Goal: Check status: Check status

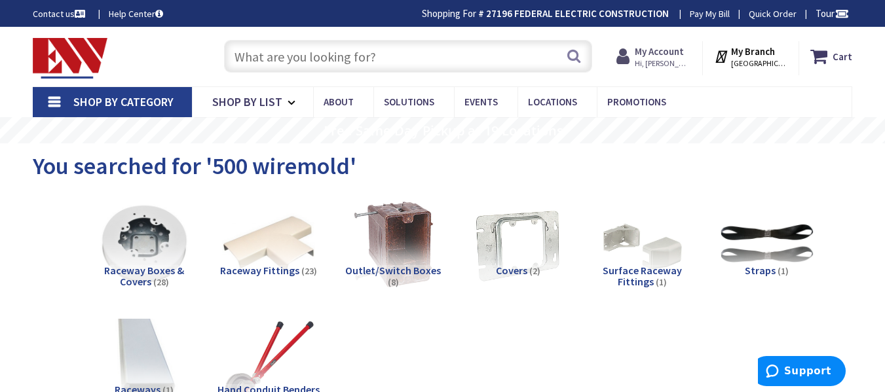
click at [655, 55] on strong "My Account" at bounding box center [659, 51] width 49 height 12
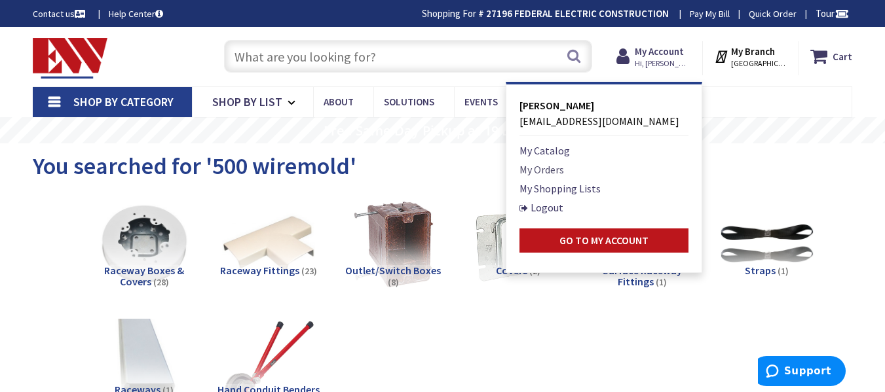
click at [554, 172] on link "My Orders" at bounding box center [541, 170] width 45 height 16
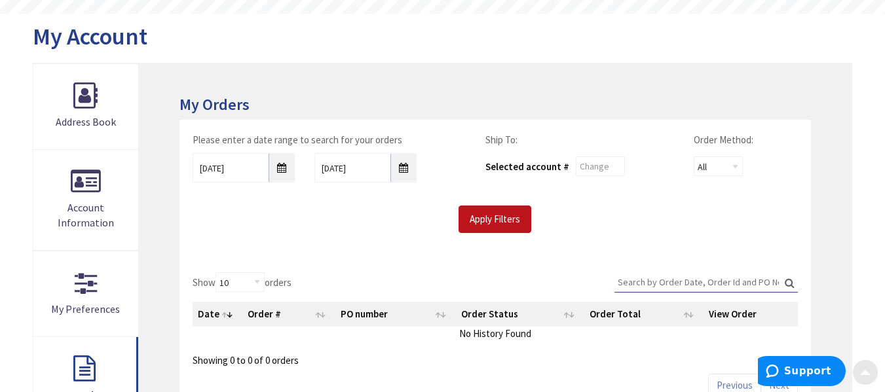
scroll to position [131, 0]
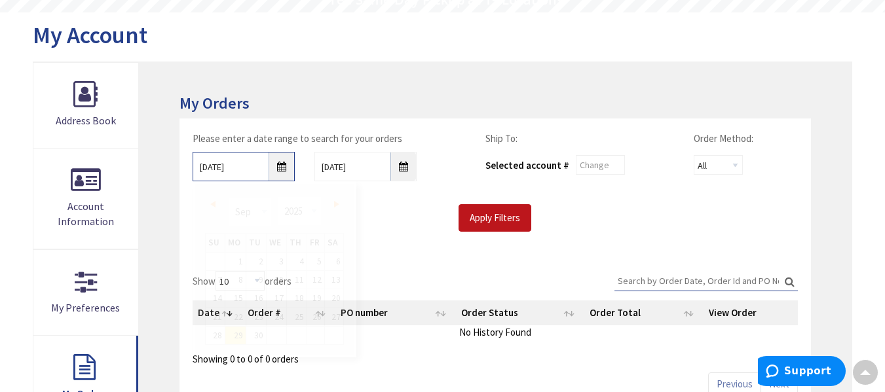
click at [278, 174] on input "[DATE]" at bounding box center [244, 166] width 102 height 29
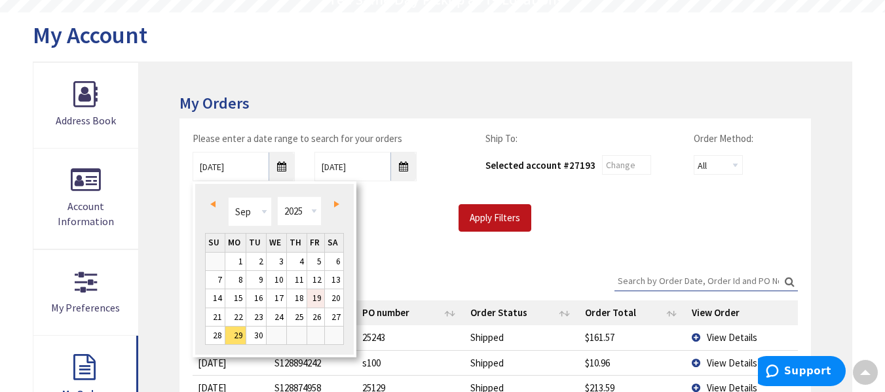
click at [322, 299] on link "19" at bounding box center [316, 299] width 18 height 18
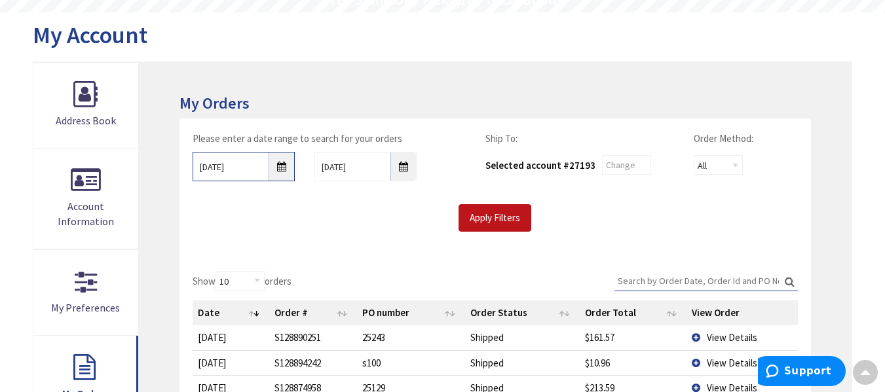
click at [295, 174] on input "09/19/2025" at bounding box center [244, 166] width 102 height 29
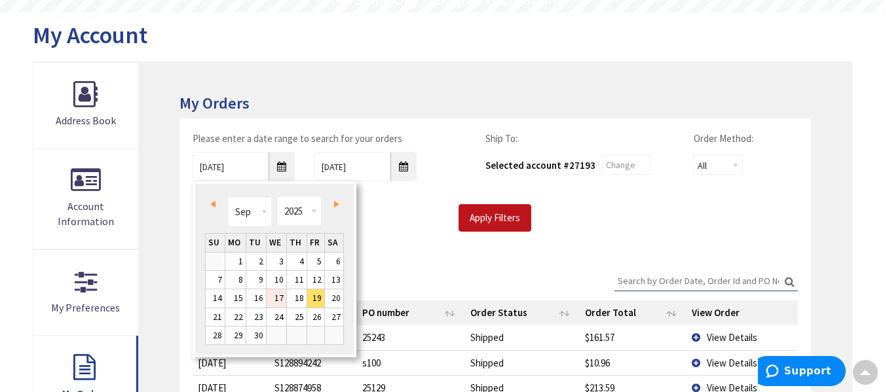
click at [276, 302] on link "17" at bounding box center [277, 299] width 20 height 18
type input "09/17/2025"
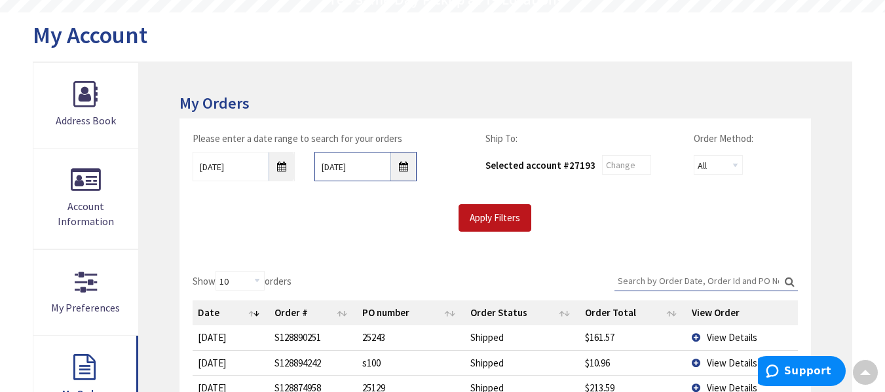
click at [400, 166] on input "10/6/2025" at bounding box center [365, 166] width 102 height 29
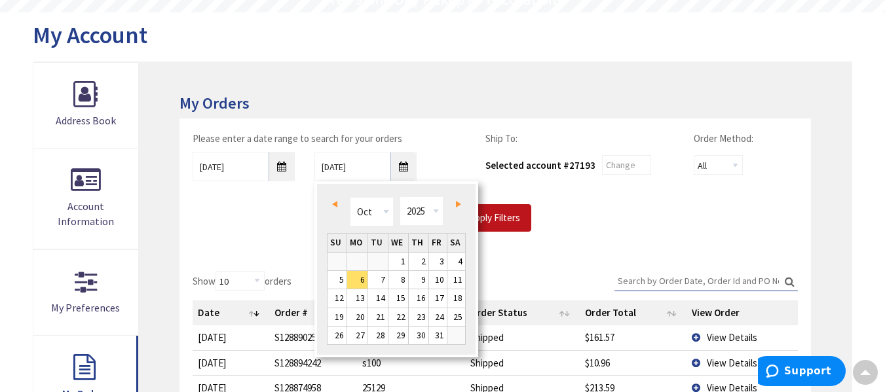
click at [331, 205] on link "Prev" at bounding box center [337, 204] width 18 height 18
click at [436, 298] on link "19" at bounding box center [438, 299] width 18 height 18
type input "09/19/2025"
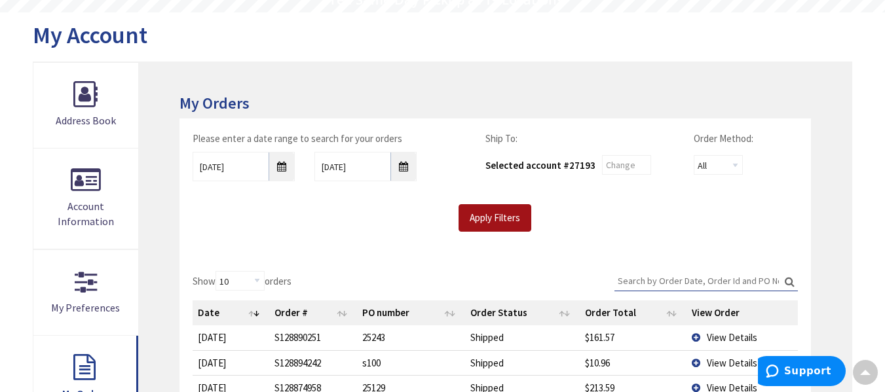
click at [485, 216] on input "Apply Filters" at bounding box center [495, 218] width 73 height 28
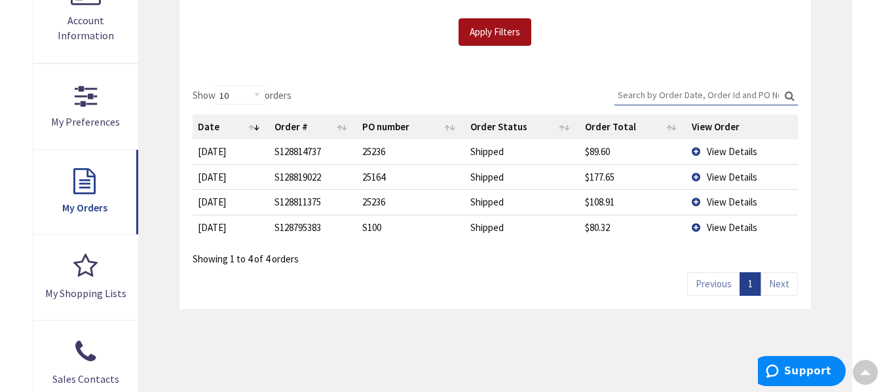
scroll to position [328, 0]
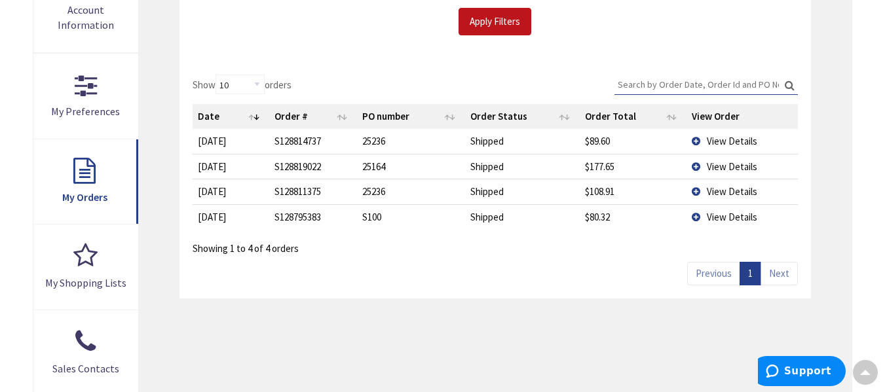
click at [723, 140] on span "View Details" at bounding box center [732, 141] width 50 height 12
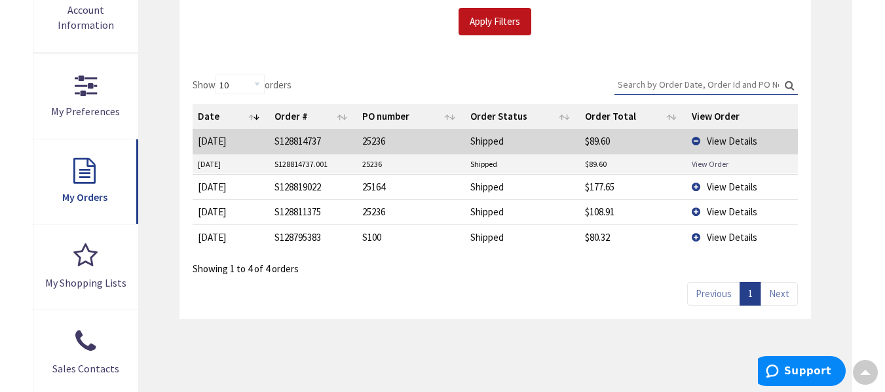
click at [704, 164] on link "View Order" at bounding box center [710, 164] width 37 height 11
click at [718, 238] on span "View Details" at bounding box center [732, 237] width 50 height 12
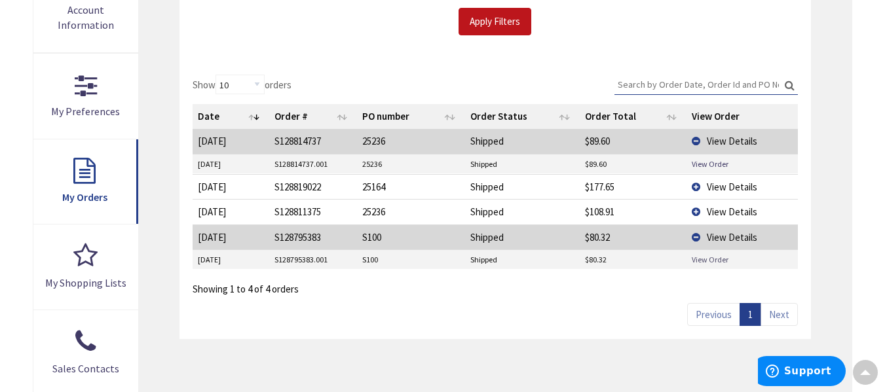
click at [706, 261] on link "View Order" at bounding box center [710, 259] width 37 height 11
click at [715, 210] on span "View Details" at bounding box center [732, 212] width 50 height 12
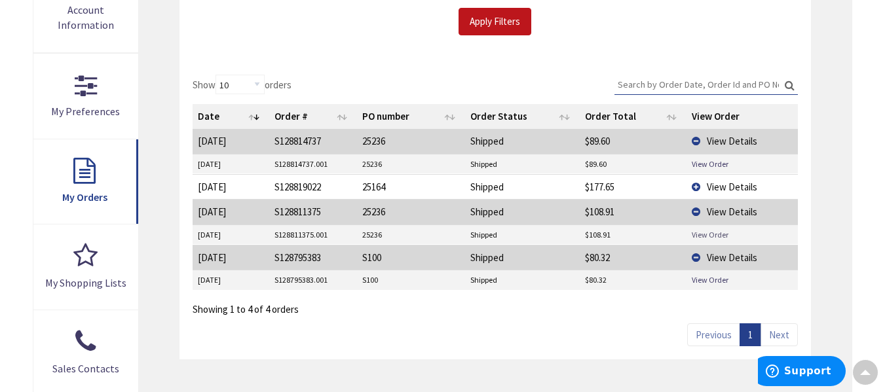
click at [712, 234] on link "View Order" at bounding box center [710, 234] width 37 height 11
click at [715, 165] on link "View Order" at bounding box center [710, 164] width 37 height 11
click at [871, 106] on main "My Account My Account My Orders Please enter a date range to search for your or…" at bounding box center [442, 162] width 885 height 692
click at [827, 119] on div "My Orders Please enter a date range to search for your orders 09/17/2025 09/19/…" at bounding box center [495, 174] width 713 height 616
click at [715, 185] on span "View Details" at bounding box center [732, 187] width 50 height 12
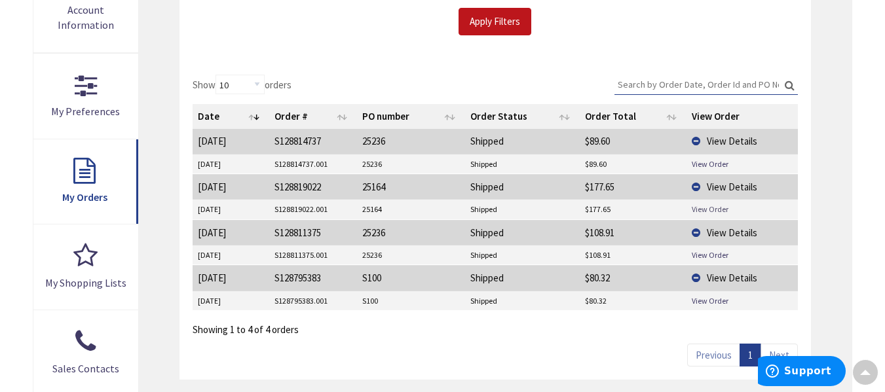
click at [709, 210] on link "View Order" at bounding box center [710, 209] width 37 height 11
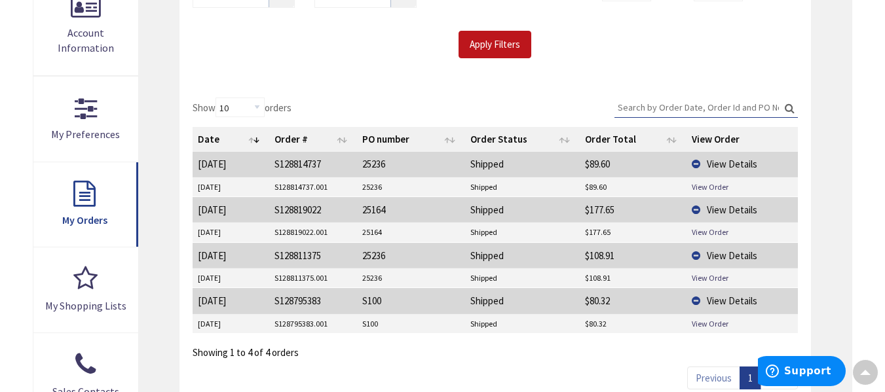
click at [825, 67] on div "My Orders Please enter a date range to search for your orders 09/17/2025 09/19/…" at bounding box center [495, 197] width 713 height 616
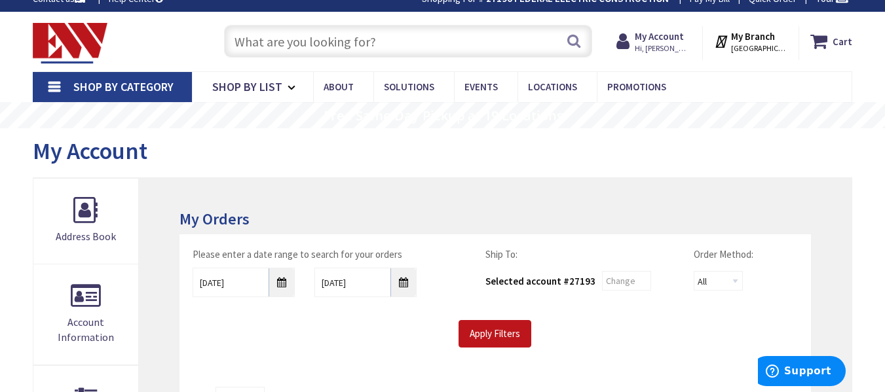
scroll to position [0, 0]
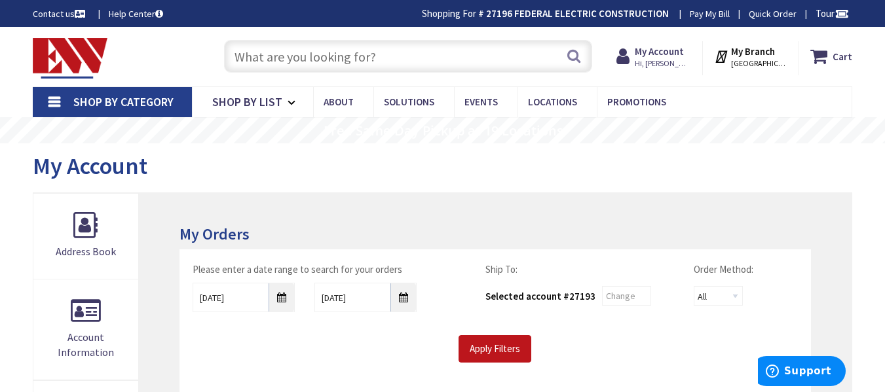
click at [401, 60] on input "text" at bounding box center [408, 56] width 368 height 33
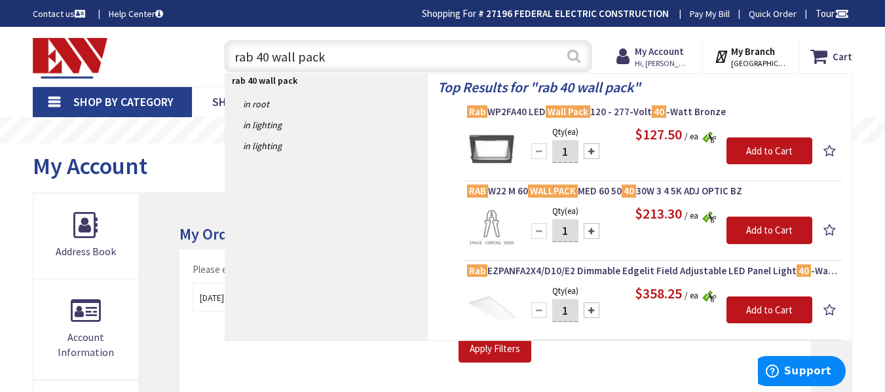
type input "rab 40 wall pack"
click at [574, 62] on button "Search" at bounding box center [573, 55] width 17 height 29
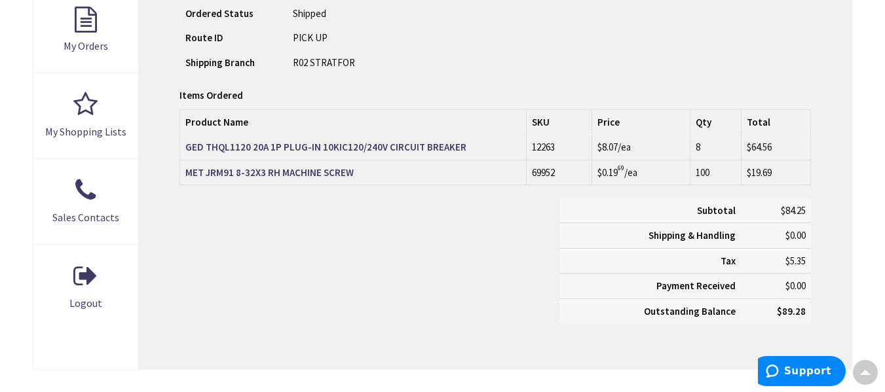
scroll to position [459, 0]
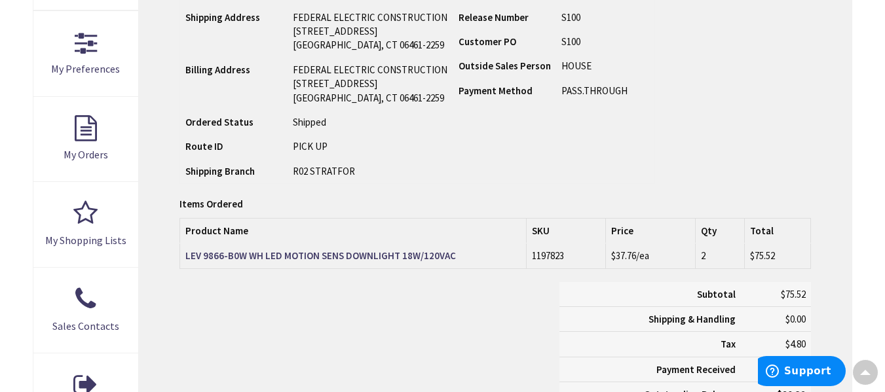
scroll to position [393, 0]
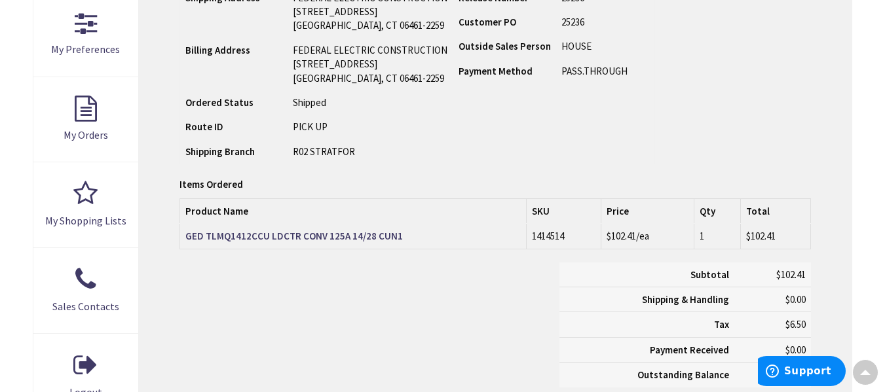
scroll to position [393, 0]
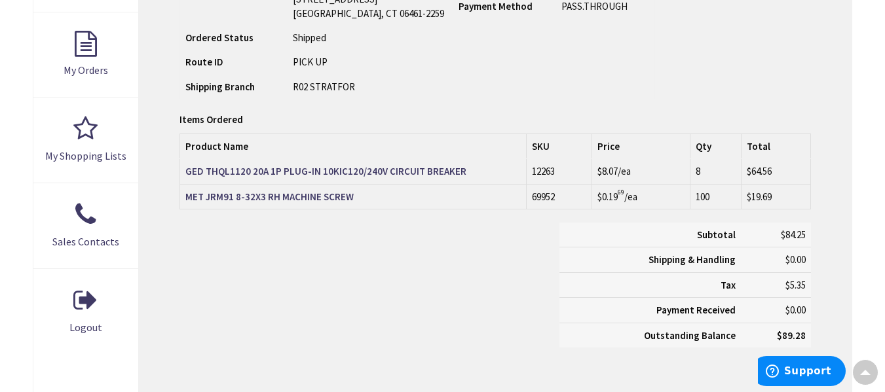
scroll to position [459, 0]
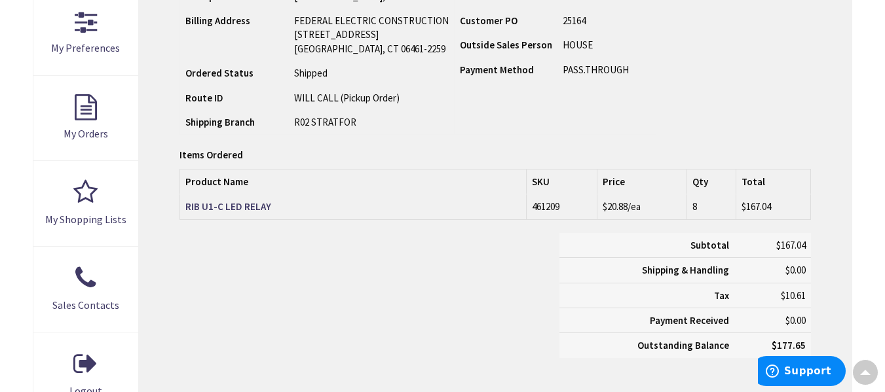
scroll to position [393, 0]
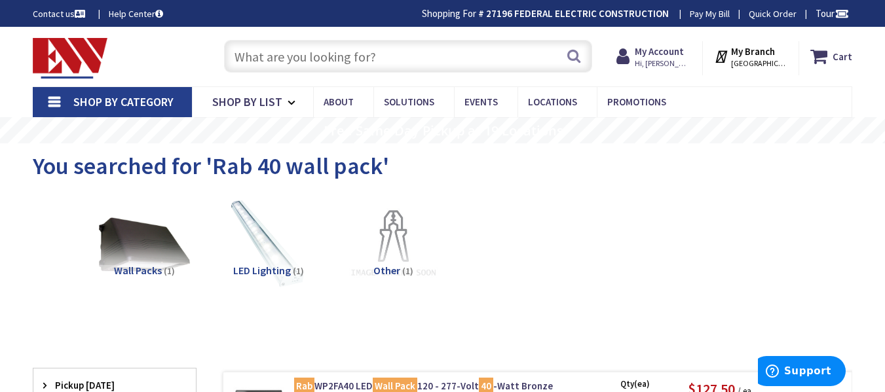
click at [426, 52] on input "text" at bounding box center [408, 56] width 368 height 33
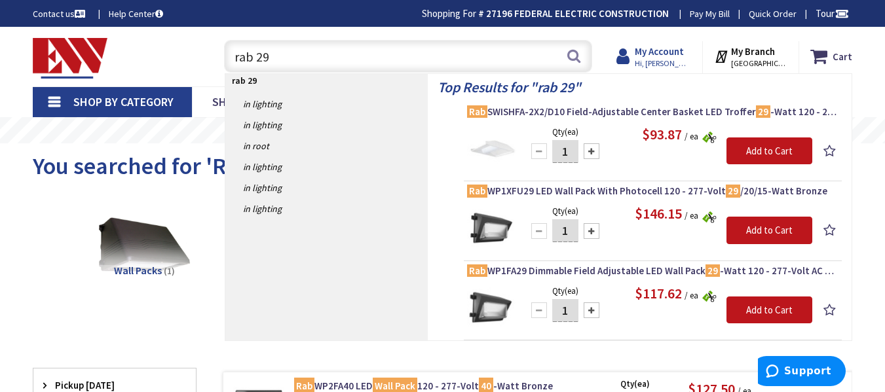
type input "rab 29"
click at [670, 54] on strong "My Account" at bounding box center [659, 51] width 49 height 12
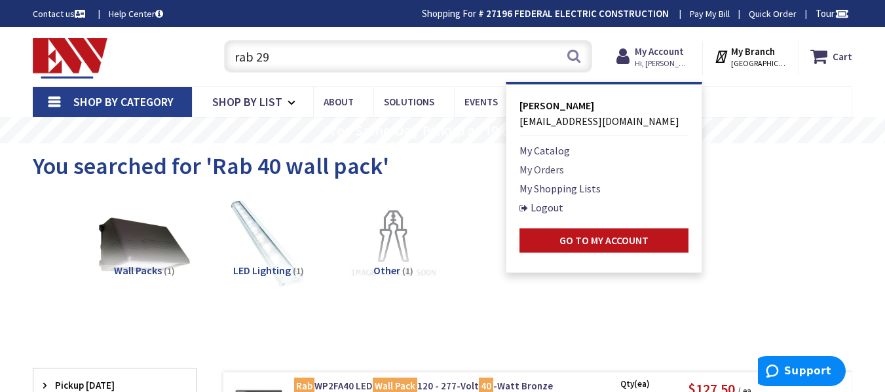
click at [560, 172] on link "My Orders" at bounding box center [541, 170] width 45 height 16
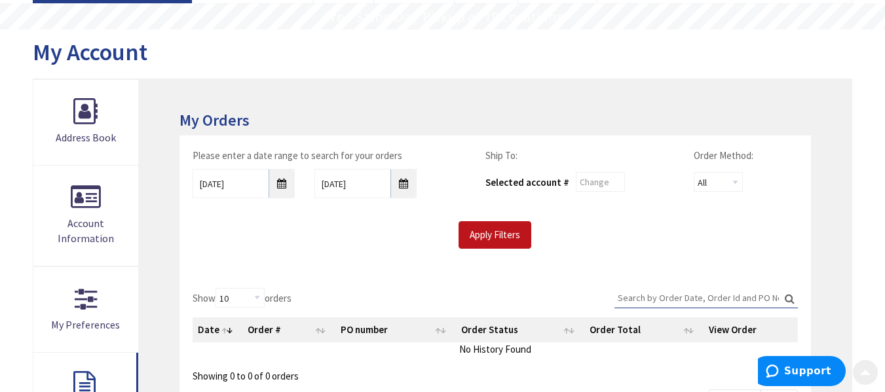
scroll to position [131, 0]
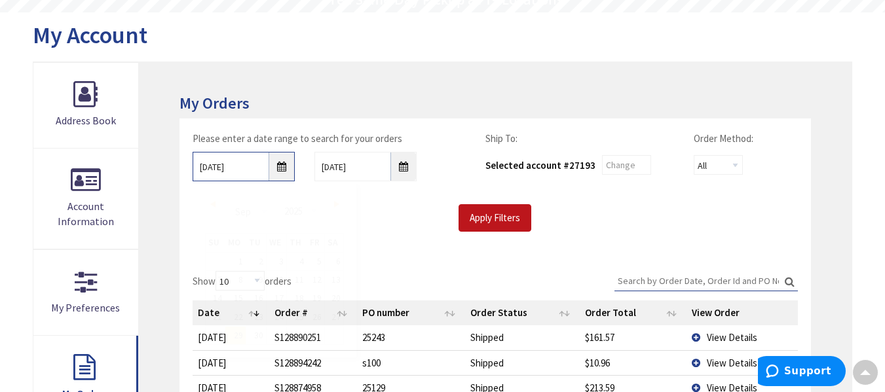
click at [284, 167] on input "[DATE]" at bounding box center [244, 166] width 102 height 29
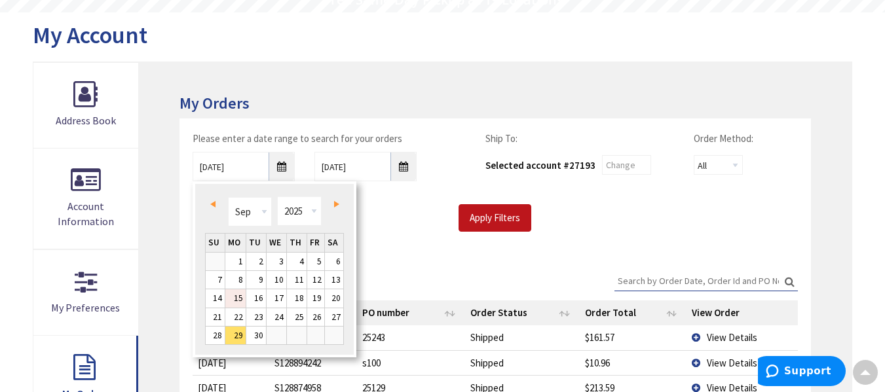
click at [240, 298] on link "15" at bounding box center [235, 299] width 20 height 18
type input "[DATE]"
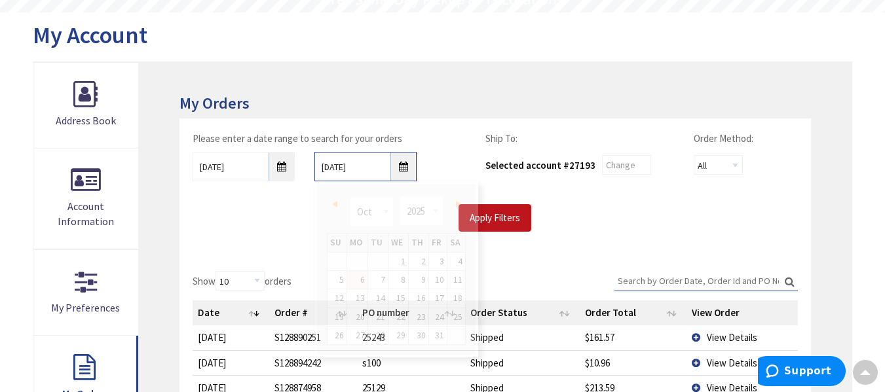
click at [403, 170] on input "10/6/2025" at bounding box center [365, 166] width 102 height 29
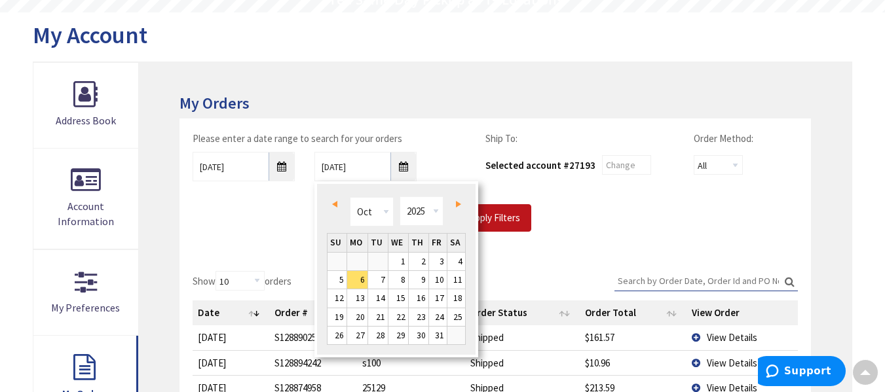
click at [337, 206] on link "Prev" at bounding box center [337, 204] width 18 height 18
click at [362, 319] on link "22" at bounding box center [357, 318] width 20 height 18
type input "09/22/2025"
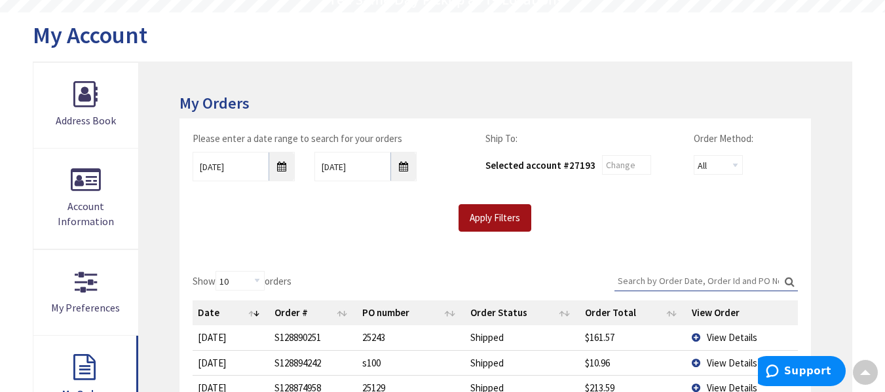
click at [490, 223] on input "Apply Filters" at bounding box center [495, 218] width 73 height 28
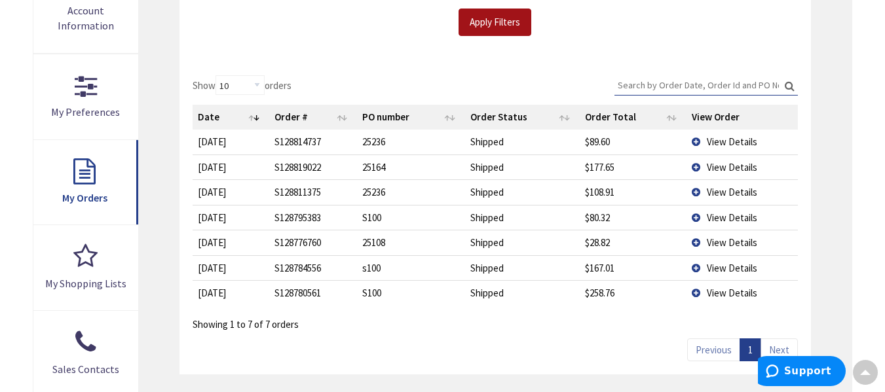
scroll to position [328, 0]
click at [722, 293] on span "View Details" at bounding box center [732, 292] width 50 height 12
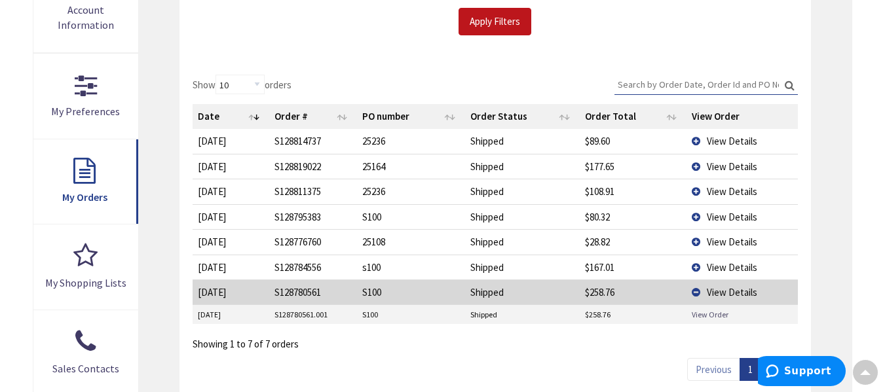
click at [727, 318] on link "View Order" at bounding box center [710, 314] width 37 height 11
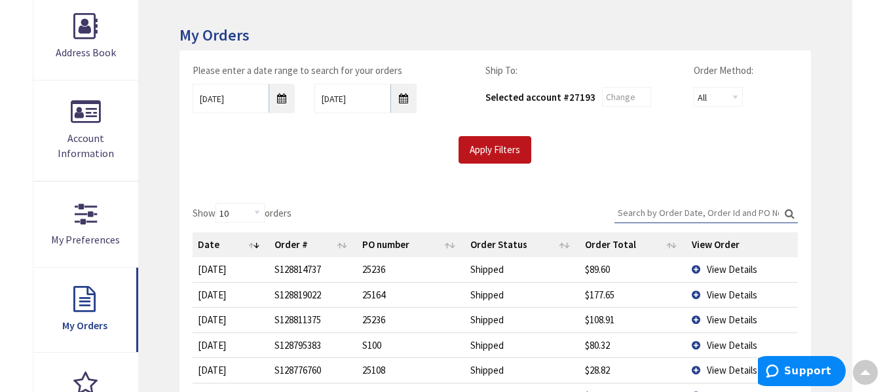
scroll to position [0, 0]
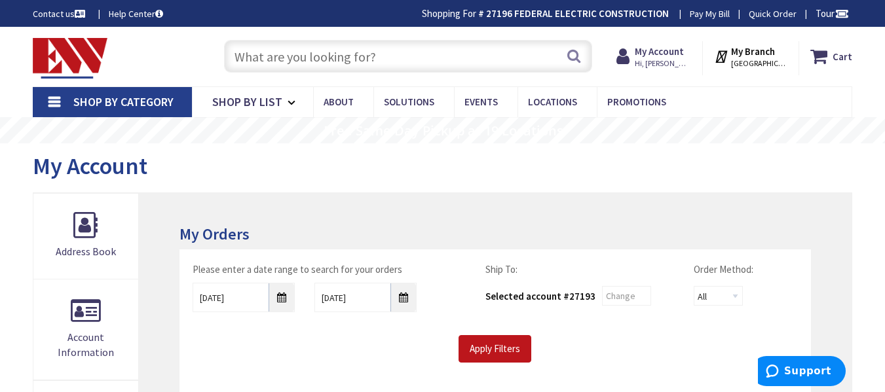
click at [351, 57] on input "text" at bounding box center [408, 56] width 368 height 33
click at [273, 58] on input "text" at bounding box center [408, 56] width 368 height 33
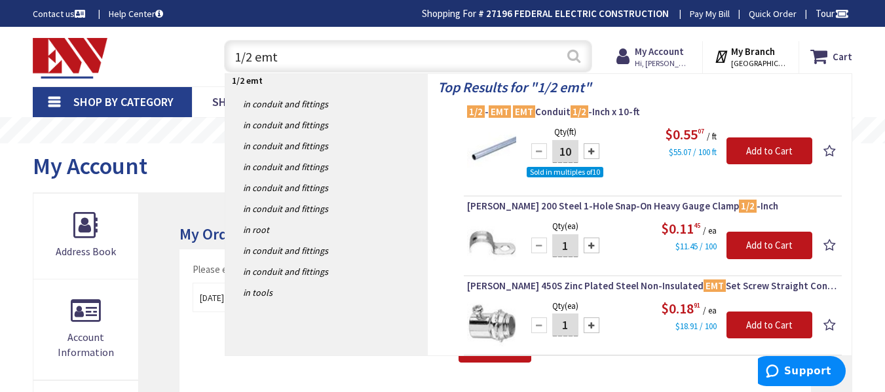
type input "1/2 emt"
click at [576, 55] on button "Search" at bounding box center [573, 55] width 17 height 29
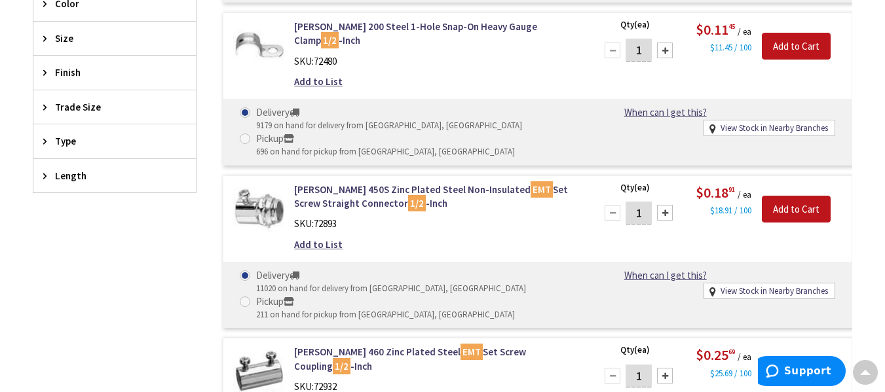
scroll to position [721, 0]
